Goal: Task Accomplishment & Management: Manage account settings

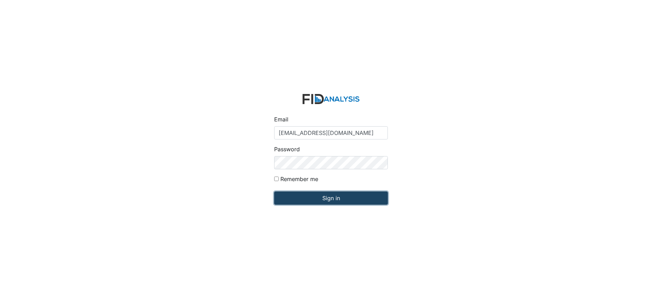
click at [316, 194] on input "Sign in" at bounding box center [331, 197] width 114 height 13
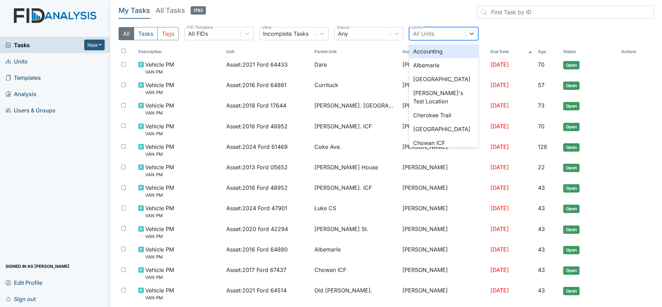
click at [428, 34] on div "All Units" at bounding box center [423, 33] width 21 height 8
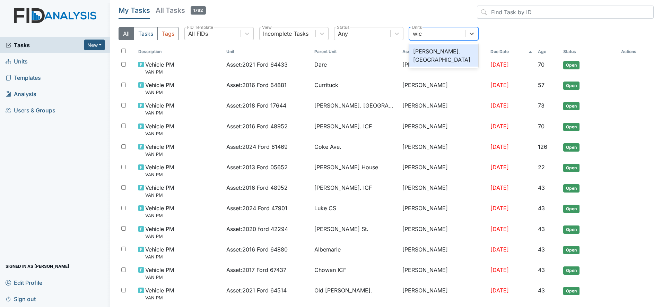
type input "wick"
click at [428, 50] on div "[PERSON_NAME]. [GEOGRAPHIC_DATA]" at bounding box center [443, 55] width 69 height 22
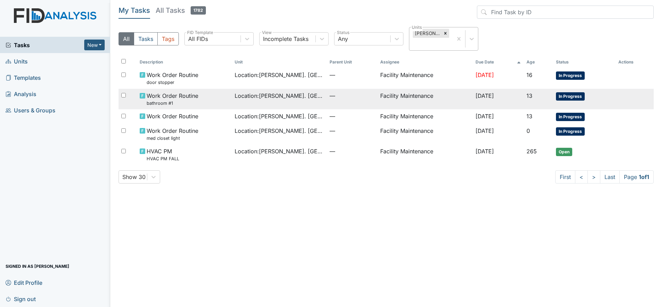
click at [291, 94] on span "Location : Wickham Rd. Camden" at bounding box center [279, 96] width 89 height 8
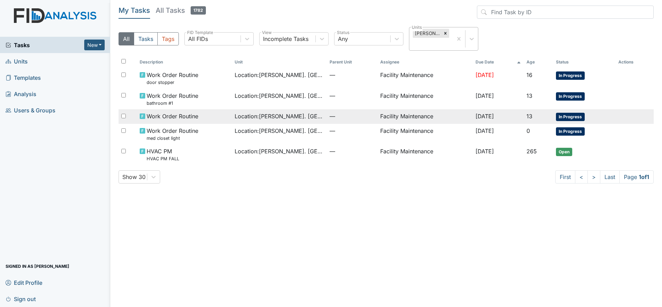
click at [153, 113] on span "Work Order Routine" at bounding box center [173, 116] width 52 height 8
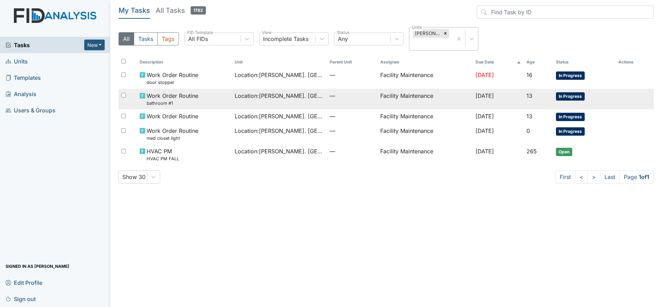
click at [174, 98] on span "Work Order Routine bathroom #1" at bounding box center [173, 99] width 52 height 15
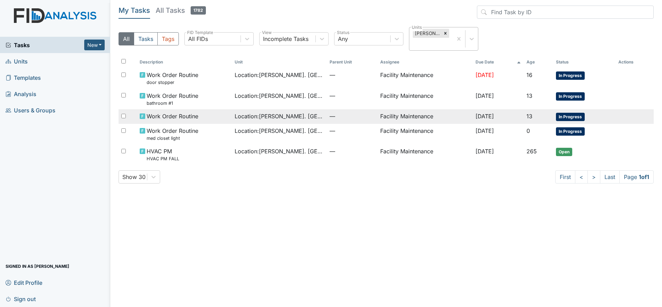
click at [156, 114] on span "Work Order Routine" at bounding box center [173, 116] width 52 height 8
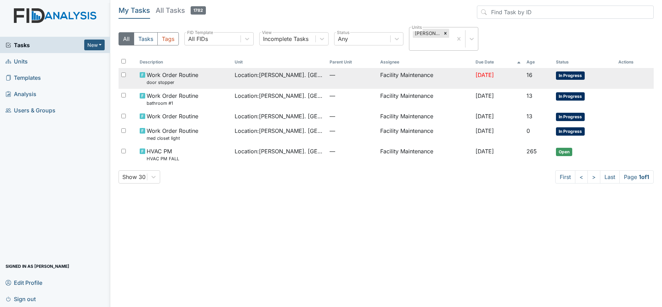
click at [161, 80] on small "door stopper" at bounding box center [173, 82] width 52 height 7
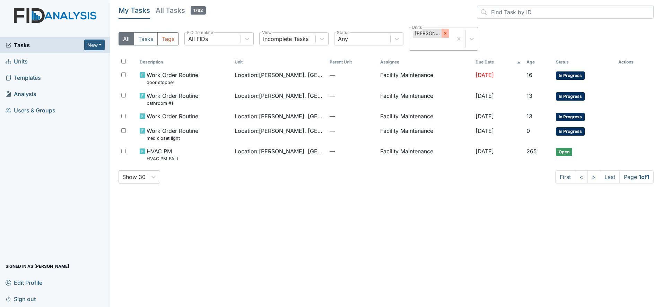
click at [447, 34] on icon at bounding box center [445, 33] width 5 height 5
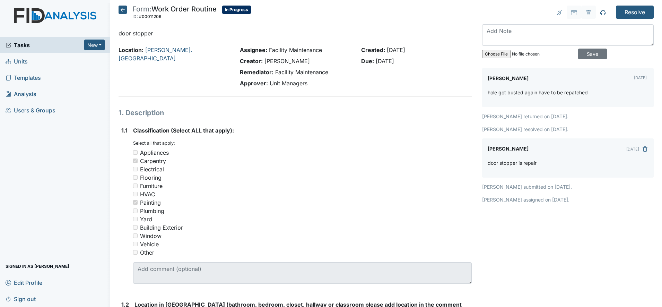
click at [183, 88] on div "Location: [PERSON_NAME]. [GEOGRAPHIC_DATA]" at bounding box center [173, 68] width 121 height 44
